Goal: Information Seeking & Learning: Find specific fact

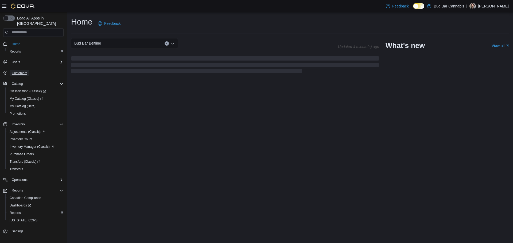
drag, startPoint x: 0, startPoint y: 0, endPoint x: 18, endPoint y: 68, distance: 70.5
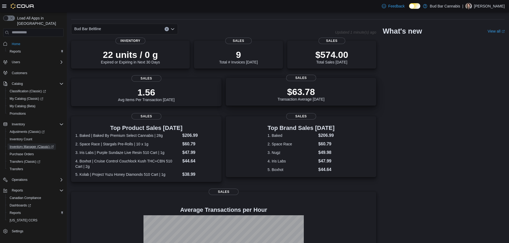
scroll to position [27, 0]
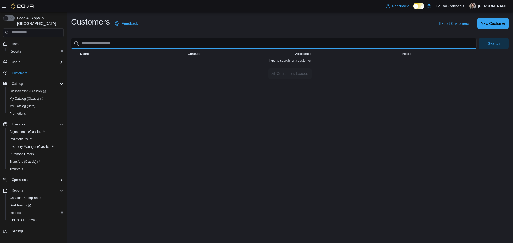
click at [121, 47] on input "search" at bounding box center [273, 43] width 405 height 11
type input "****"
click at [478, 38] on button "Search" at bounding box center [493, 43] width 30 height 11
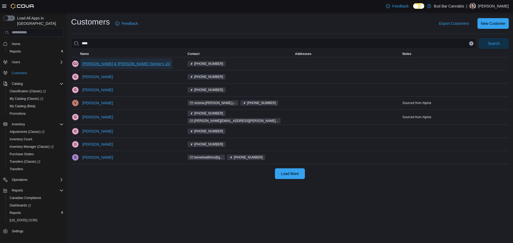
click at [96, 64] on span "Gail & Jim (Senior's 10)" at bounding box center [126, 63] width 88 height 5
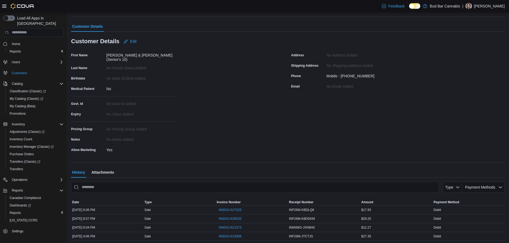
scroll to position [53, 0]
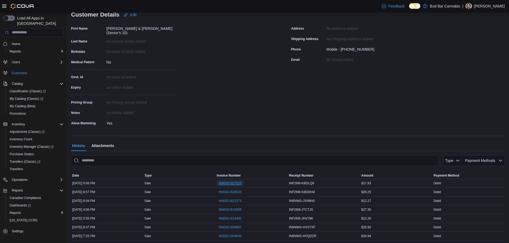
click at [233, 181] on span "IN6G0J-627525" at bounding box center [230, 183] width 23 height 4
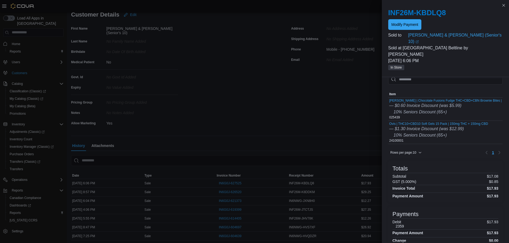
scroll to position [0, 0]
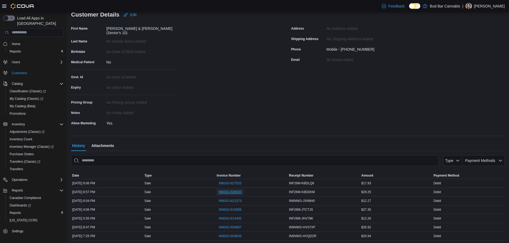
click at [230, 190] on span "IN6G0J-626520" at bounding box center [230, 192] width 23 height 4
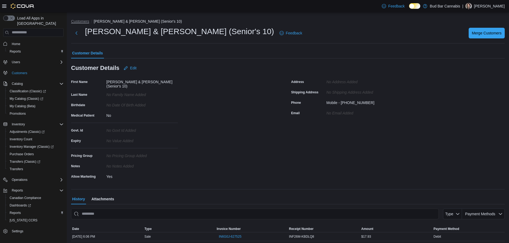
click at [81, 21] on button "Customers" at bounding box center [80, 21] width 18 height 4
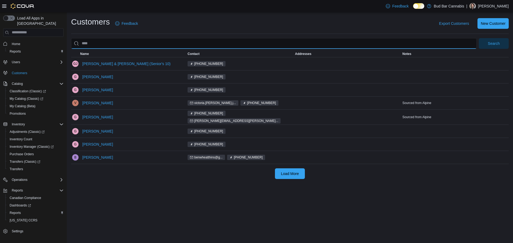
click at [131, 46] on input "search" at bounding box center [273, 43] width 405 height 11
type input "*****"
click at [478, 38] on button "Search" at bounding box center [493, 43] width 30 height 11
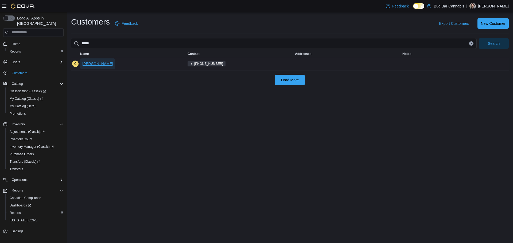
click at [88, 61] on span "Chass Larsen" at bounding box center [97, 63] width 31 height 5
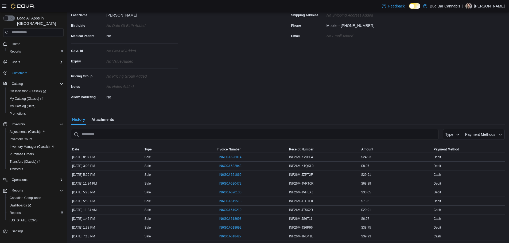
scroll to position [80, 0]
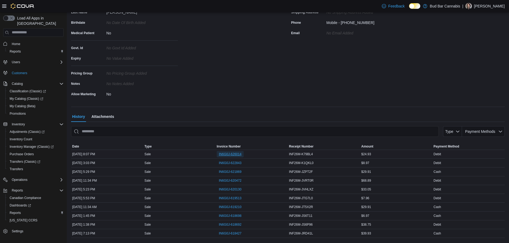
click at [236, 155] on span "IN6G0J-626014" at bounding box center [230, 154] width 23 height 4
click at [250, 90] on div "First Name Chass Last Name Larsen Birthdate No Date Of Birth added Medical Pati…" at bounding box center [178, 48] width 214 height 101
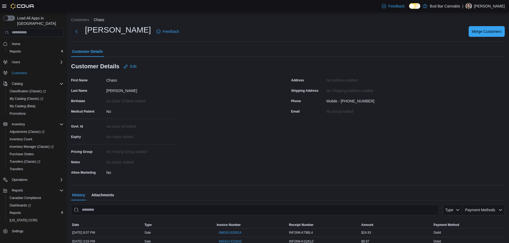
scroll to position [0, 0]
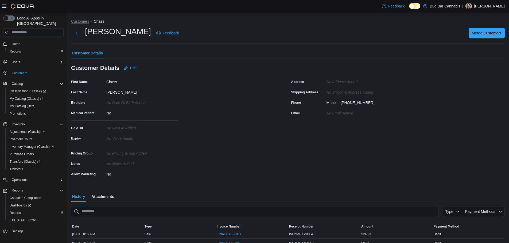
click at [76, 20] on button "Customers" at bounding box center [80, 21] width 18 height 4
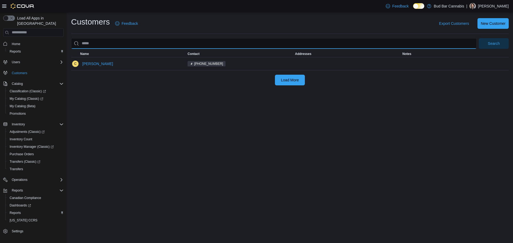
click at [148, 48] on input "search" at bounding box center [273, 43] width 405 height 11
click at [478, 38] on button "Search" at bounding box center [493, 43] width 30 height 11
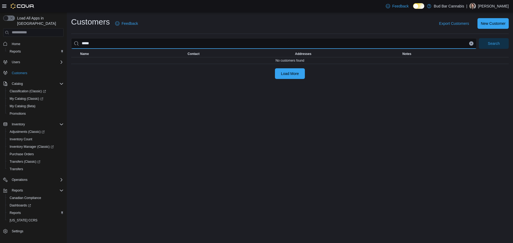
click at [478, 38] on button "Search" at bounding box center [493, 43] width 30 height 11
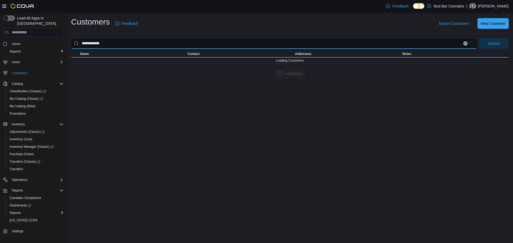
type input "**********"
click at [478, 38] on button "Search" at bounding box center [493, 43] width 30 height 11
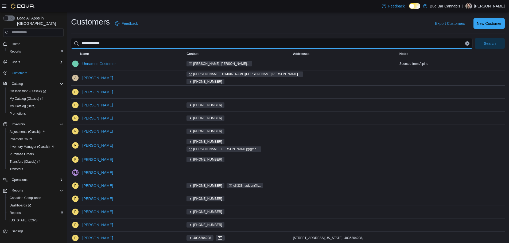
click at [474, 38] on button "Search" at bounding box center [489, 43] width 30 height 11
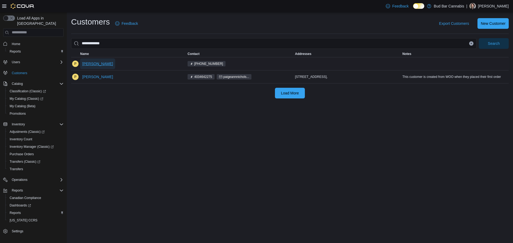
click at [102, 65] on span "Paige Nichols" at bounding box center [97, 63] width 31 height 5
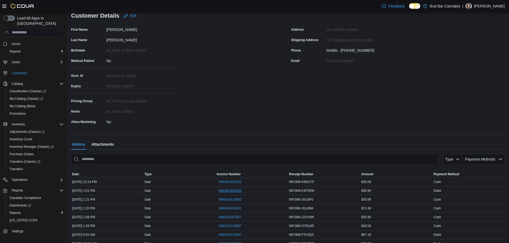
scroll to position [53, 0]
click at [241, 178] on span "IN6G0J-625102" at bounding box center [230, 181] width 23 height 6
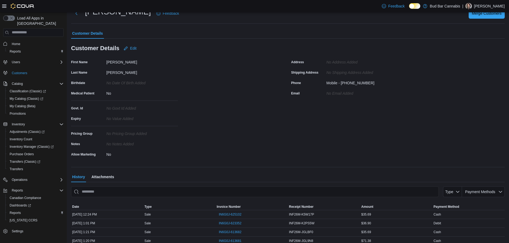
scroll to position [0, 0]
